Goal: Task Accomplishment & Management: Manage account settings

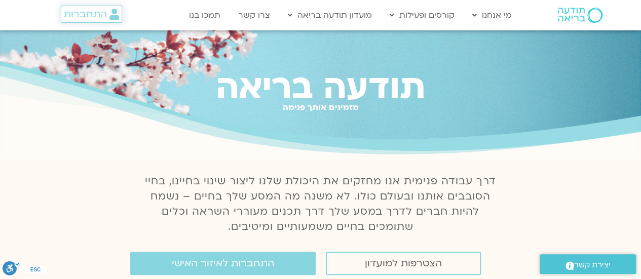
click at [88, 16] on span "התחברות" at bounding box center [85, 14] width 43 height 11
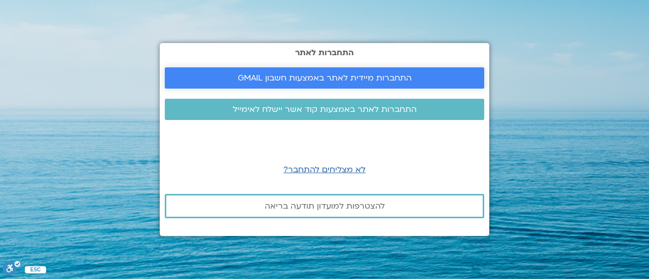
click at [256, 77] on span "התחברות מיידית לאתר באמצעות חשבון GMAIL" at bounding box center [325, 77] width 174 height 9
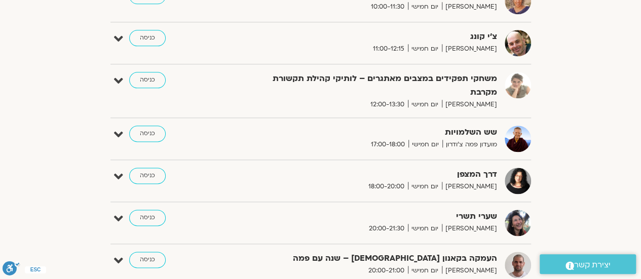
scroll to position [618, 0]
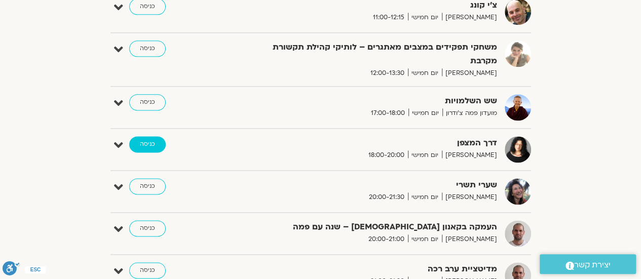
click at [149, 143] on link "כניסה" at bounding box center [147, 144] width 36 height 16
